Goal: Task Accomplishment & Management: Manage account settings

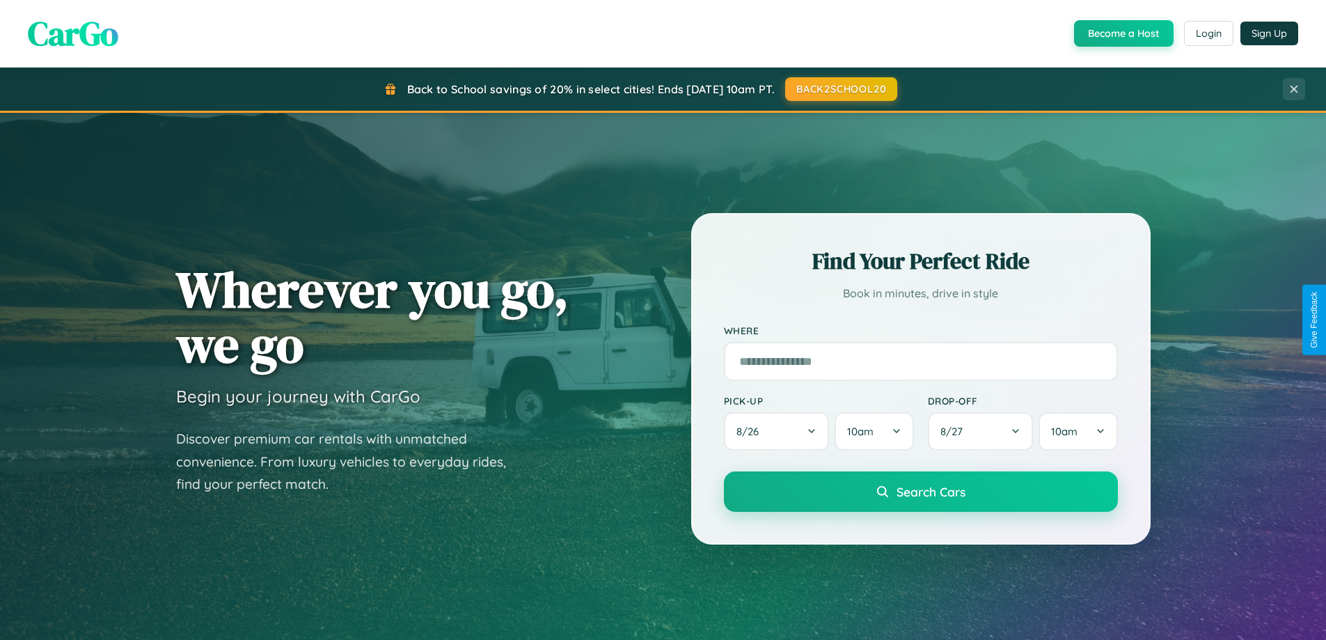
scroll to position [2679, 0]
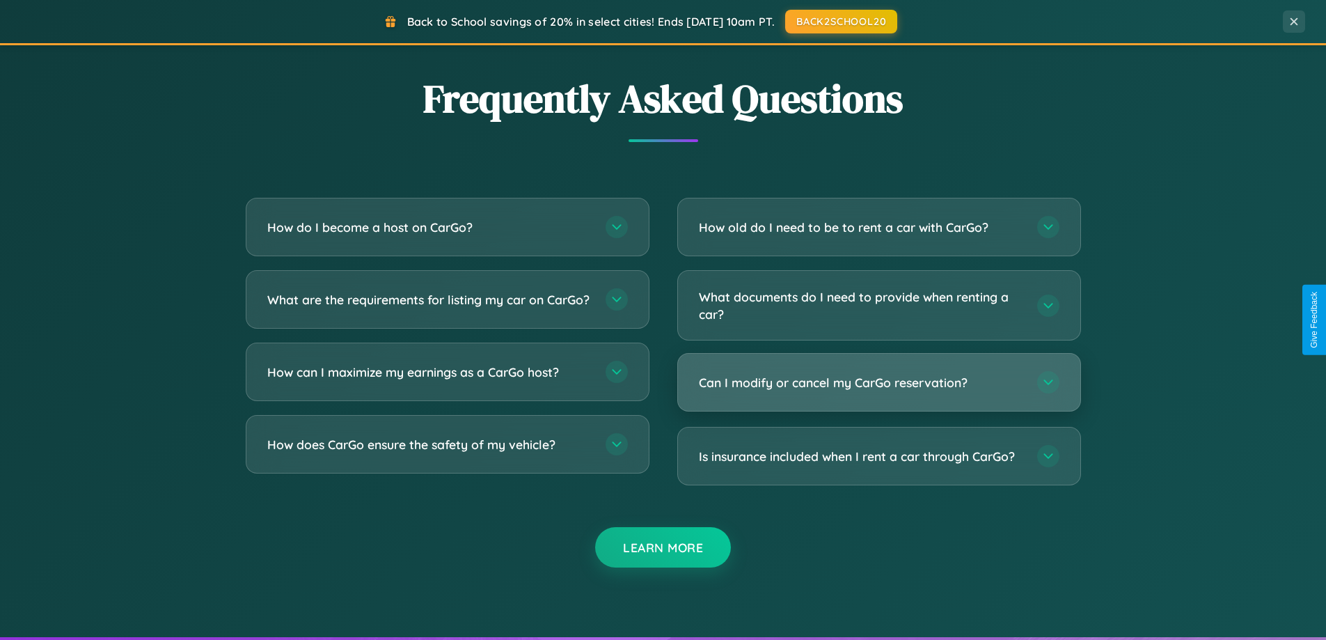
click at [878, 384] on h3 "Can I modify or cancel my CarGo reservation?" at bounding box center [861, 382] width 324 height 17
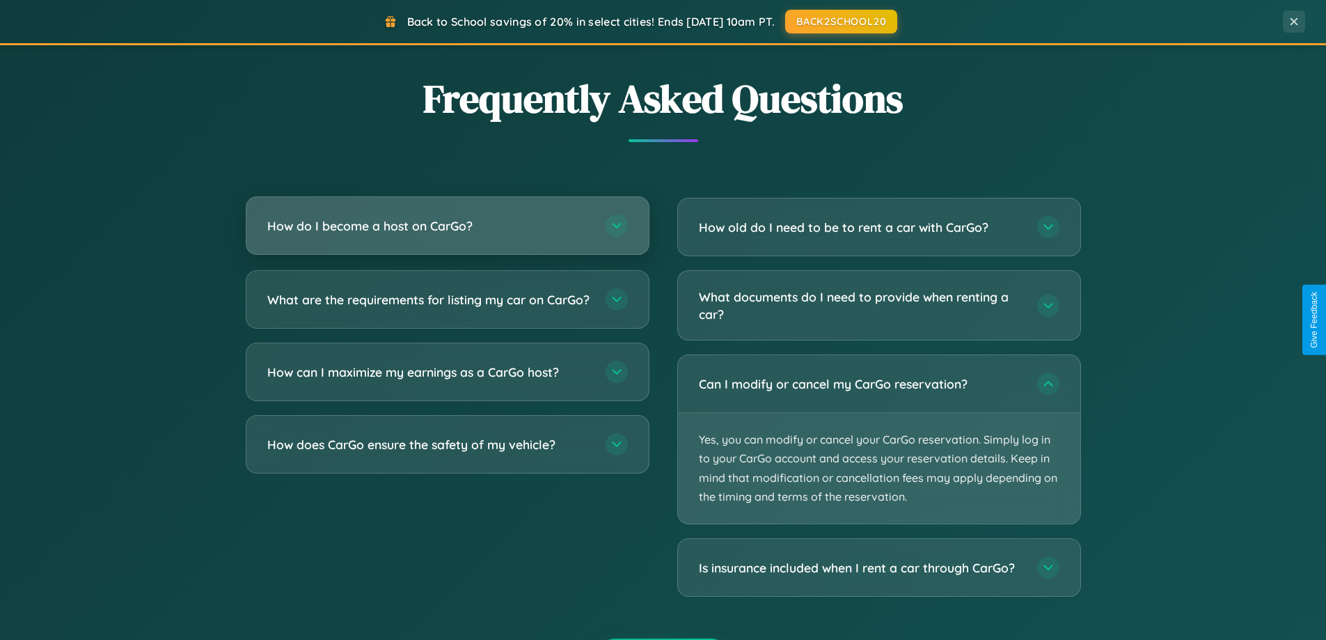
click at [447, 227] on h3 "How do I become a host on CarGo?" at bounding box center [429, 225] width 324 height 17
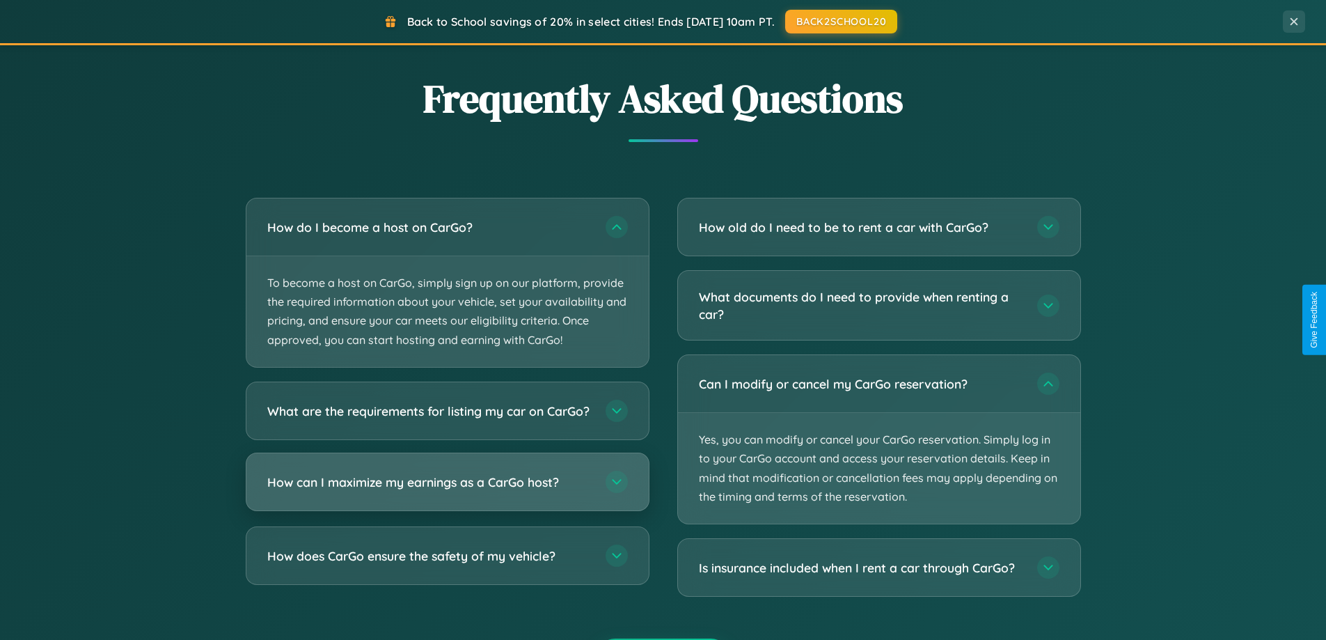
click at [447, 490] on h3 "How can I maximize my earnings as a CarGo host?" at bounding box center [429, 481] width 324 height 17
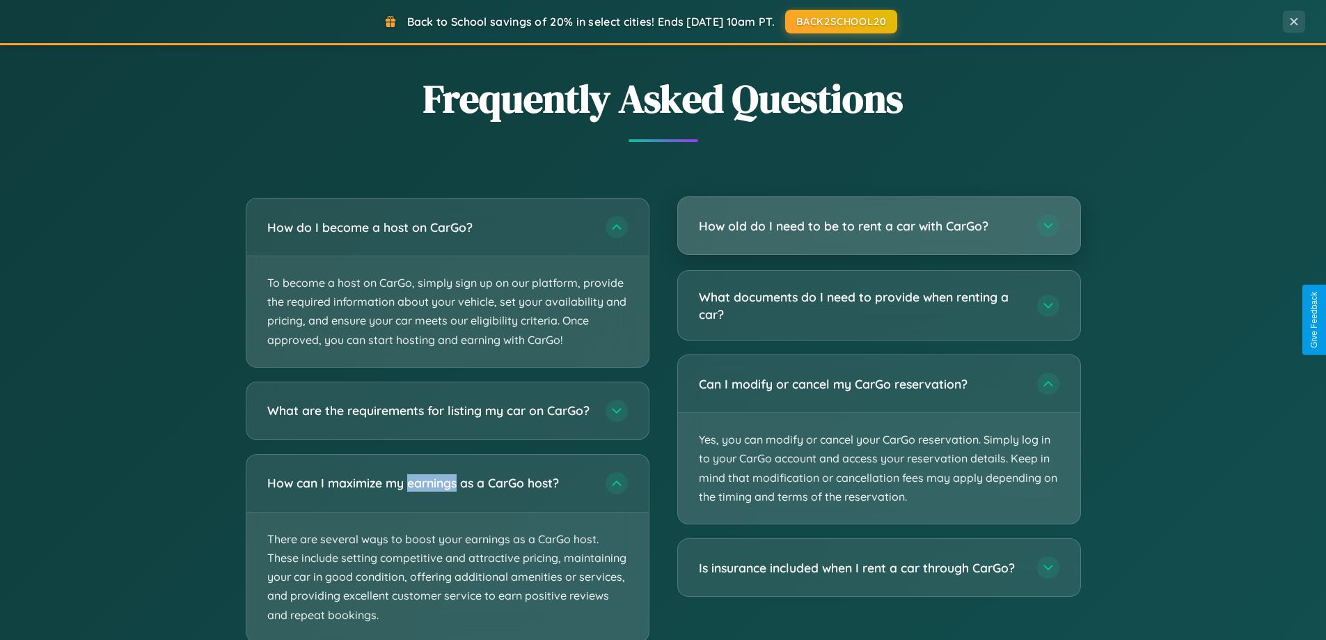
click at [878, 227] on h3 "How old do I need to be to rent a car with CarGo?" at bounding box center [861, 225] width 324 height 17
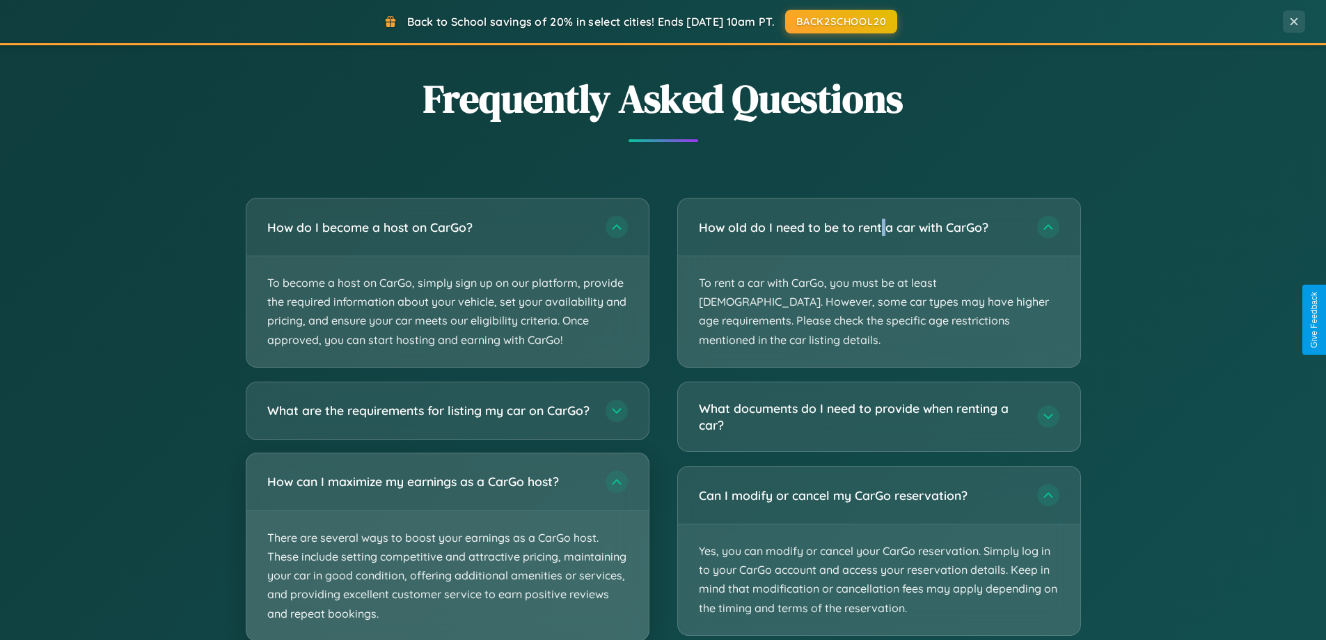
click at [447, 553] on p "There are several ways to boost your earnings as a CarGo host. These include se…" at bounding box center [447, 575] width 402 height 129
click at [447, 552] on p "There are several ways to boost your earnings as a CarGo host. These include se…" at bounding box center [447, 575] width 402 height 129
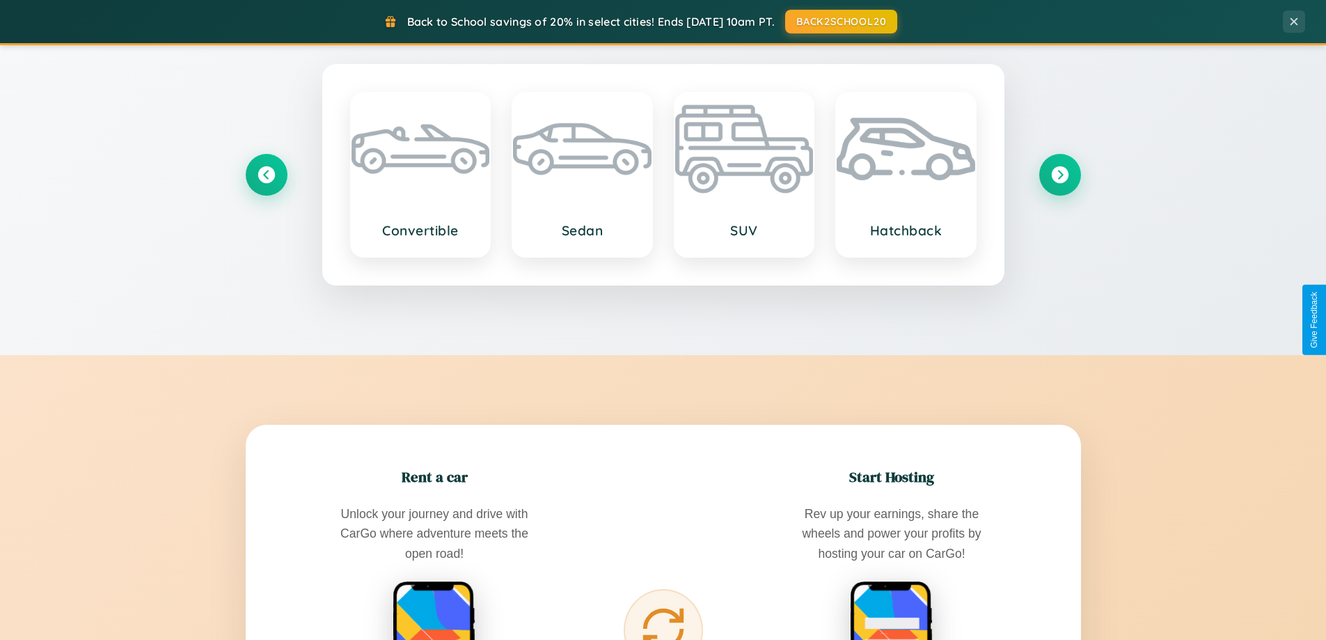
scroll to position [1226, 0]
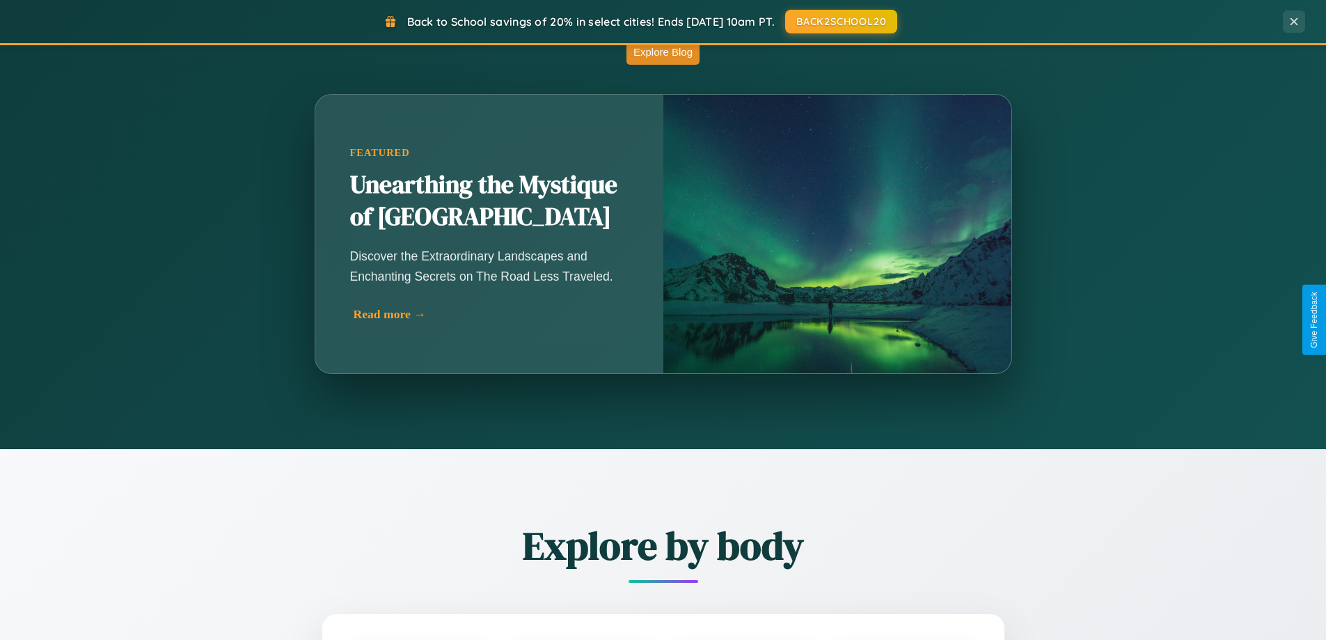
click at [489, 320] on div "Read more →" at bounding box center [493, 314] width 278 height 15
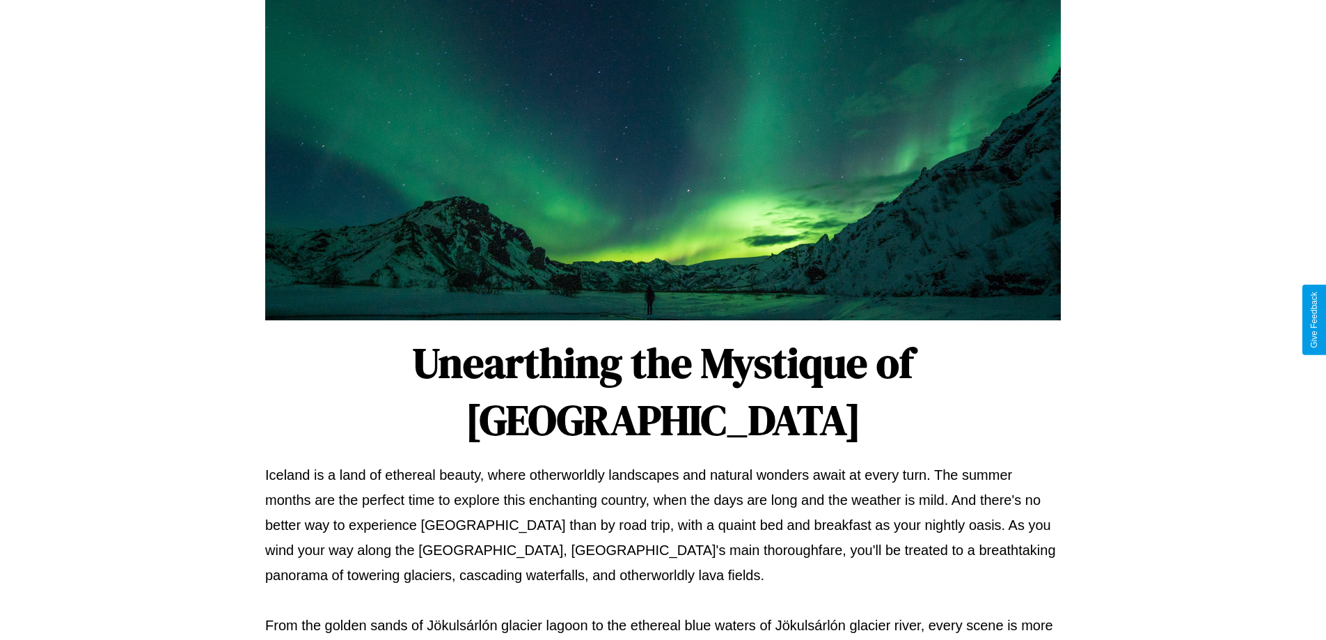
scroll to position [450, 0]
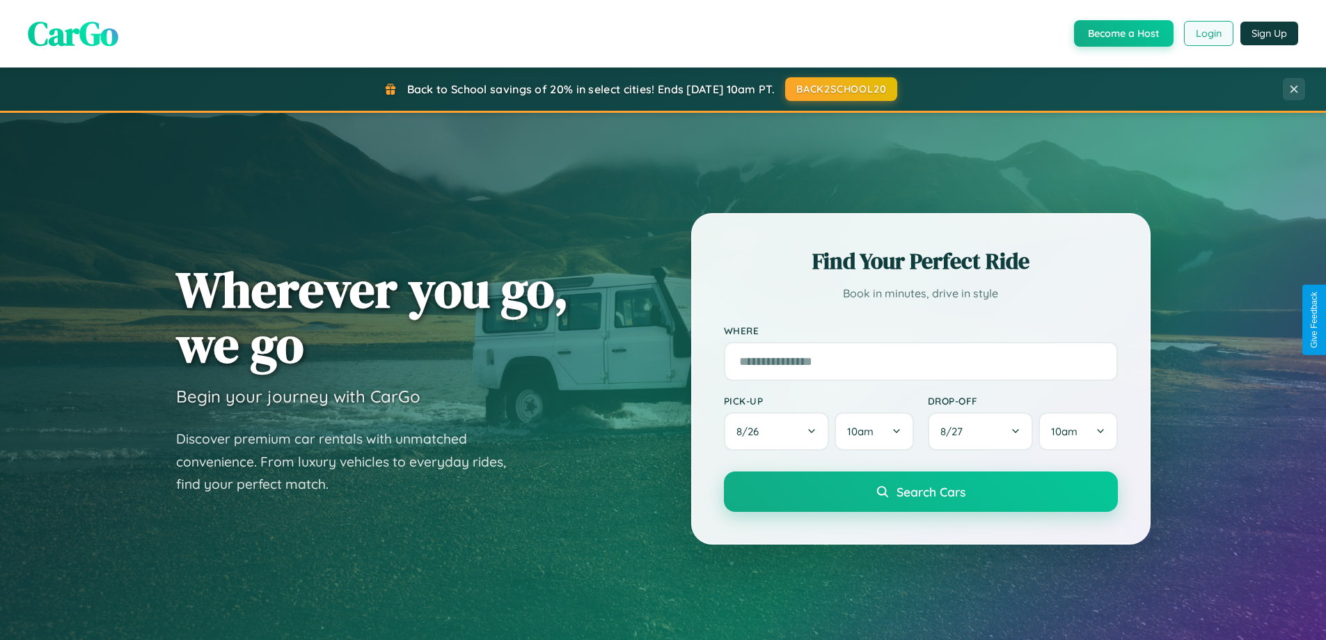
click at [1208, 33] on button "Login" at bounding box center [1208, 33] width 49 height 25
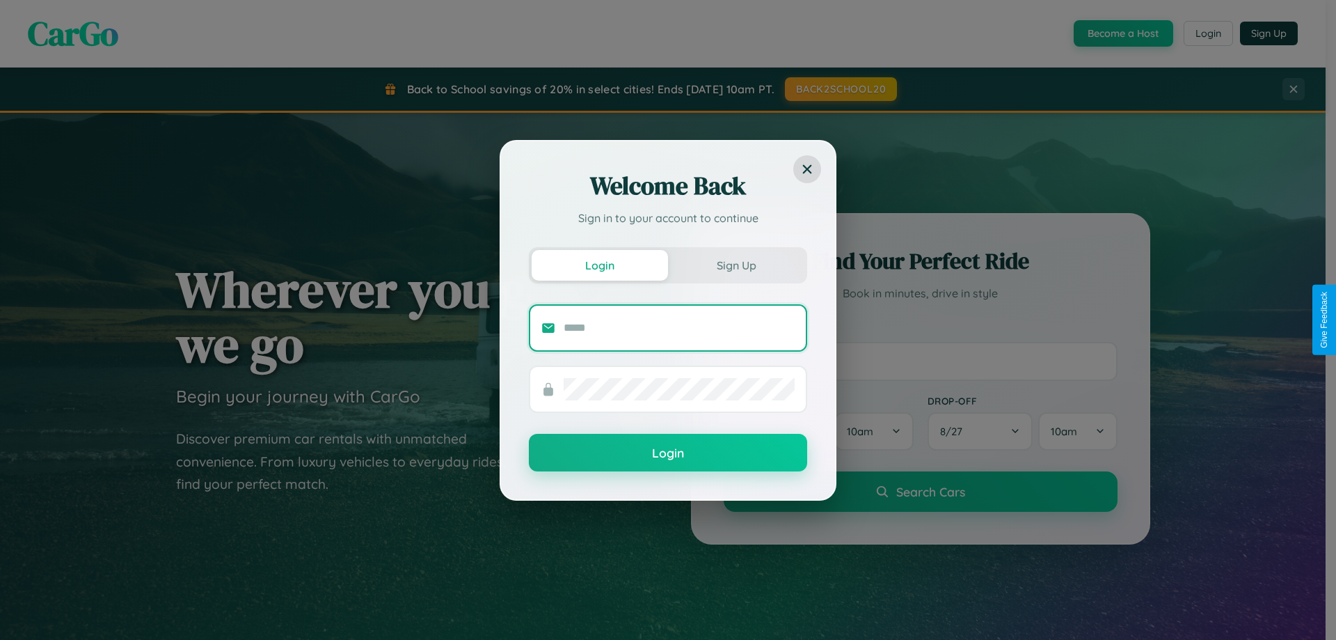
click at [679, 327] on input "text" at bounding box center [679, 328] width 231 height 22
type input "**********"
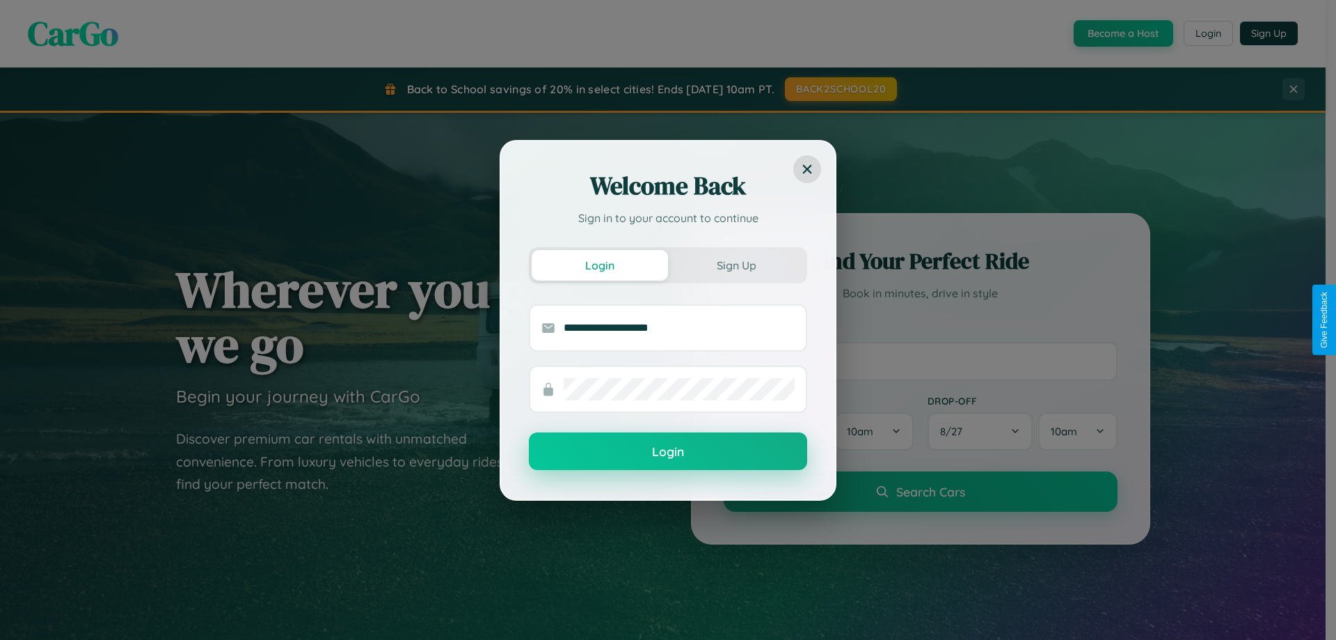
click at [668, 452] on button "Login" at bounding box center [668, 451] width 278 height 38
